Goal: Task Accomplishment & Management: Use online tool/utility

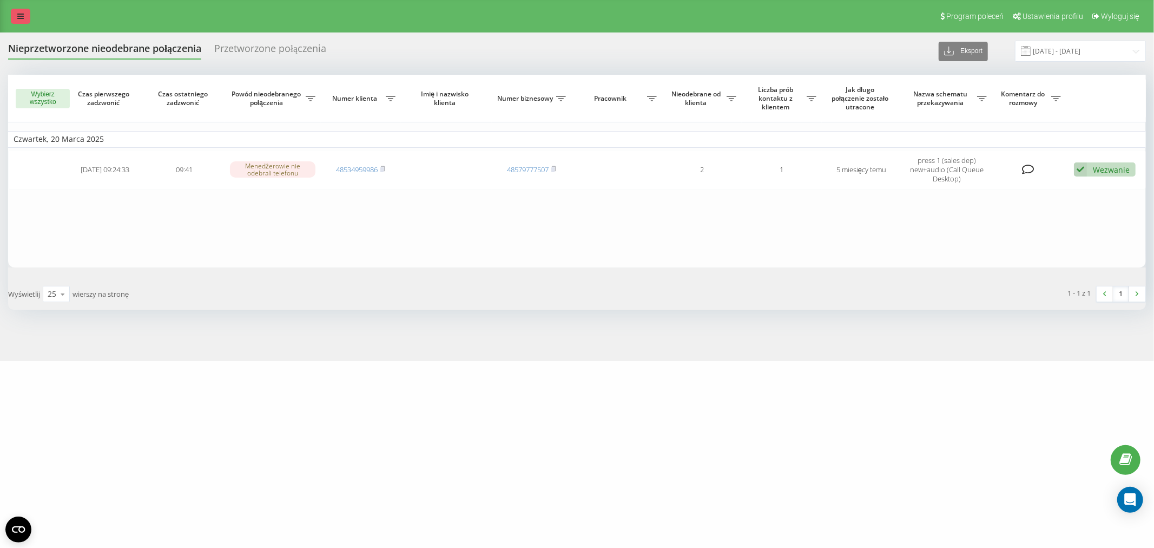
click at [17, 18] on icon at bounding box center [20, 16] width 6 height 8
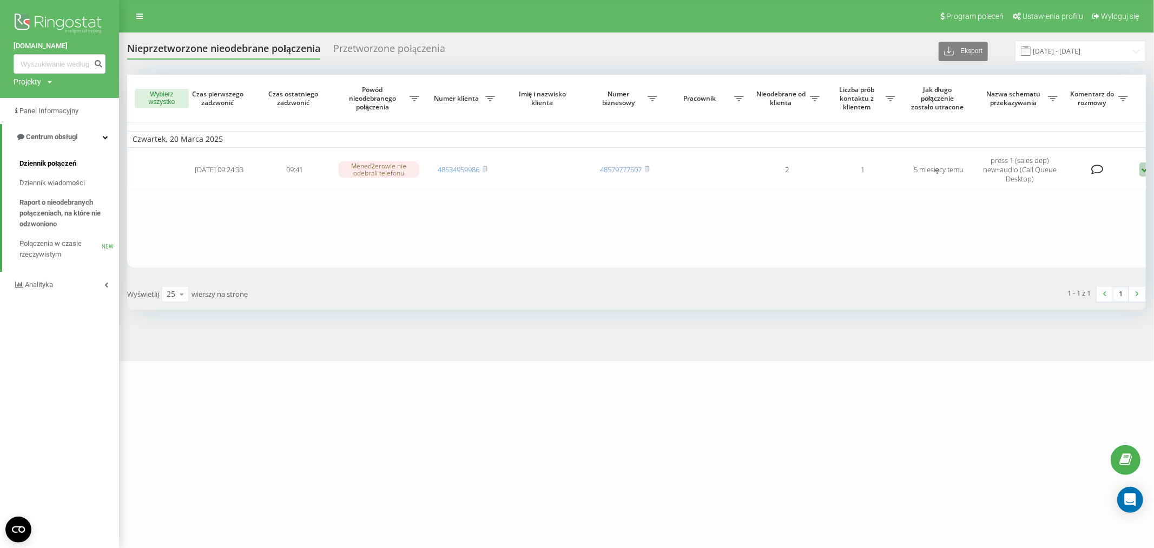
click at [51, 161] on span "Dziennik połączeń" at bounding box center [47, 163] width 57 height 11
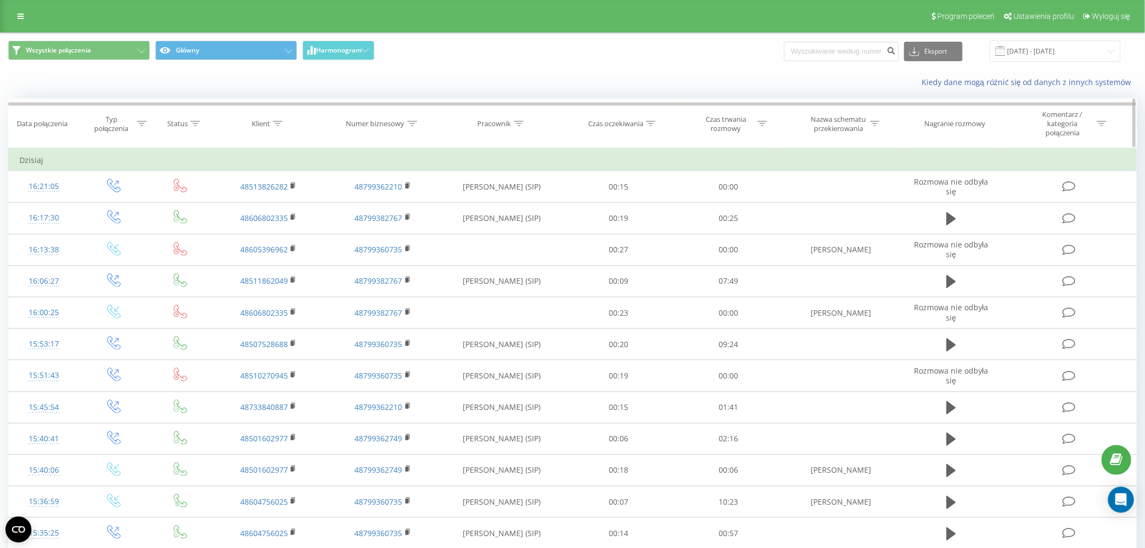
drag, startPoint x: 518, startPoint y: 123, endPoint x: 518, endPoint y: 131, distance: 7.6
click at [518, 123] on icon at bounding box center [519, 123] width 10 height 5
click at [511, 202] on input "text" at bounding box center [501, 205] width 95 height 19
type input "[PERSON_NAME]"
click at [526, 227] on span "OK" at bounding box center [525, 227] width 30 height 17
